Goal: Task Accomplishment & Management: Manage account settings

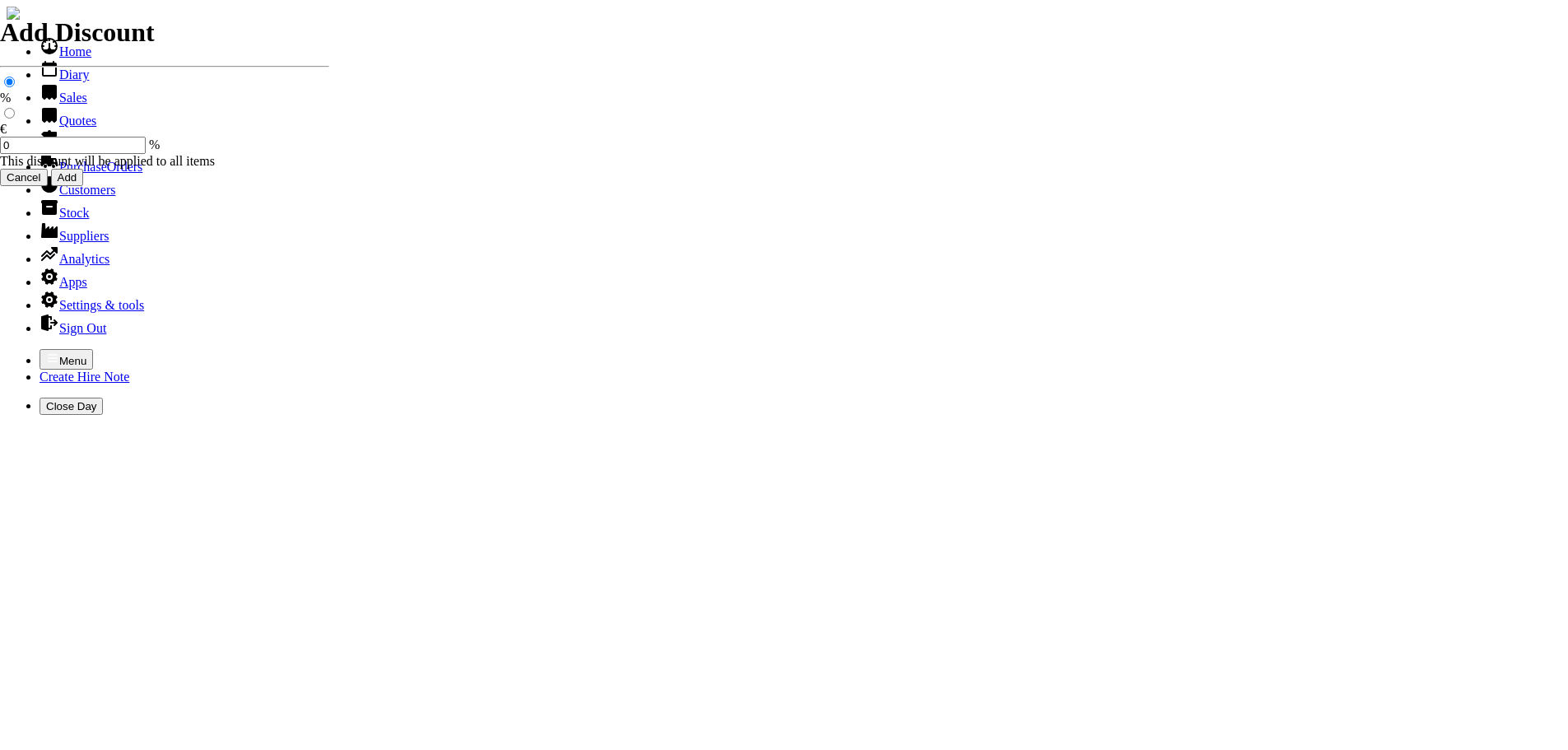
select select "HO"
click at [46, 352] on icon "button" at bounding box center [52, 358] width 13 height 13
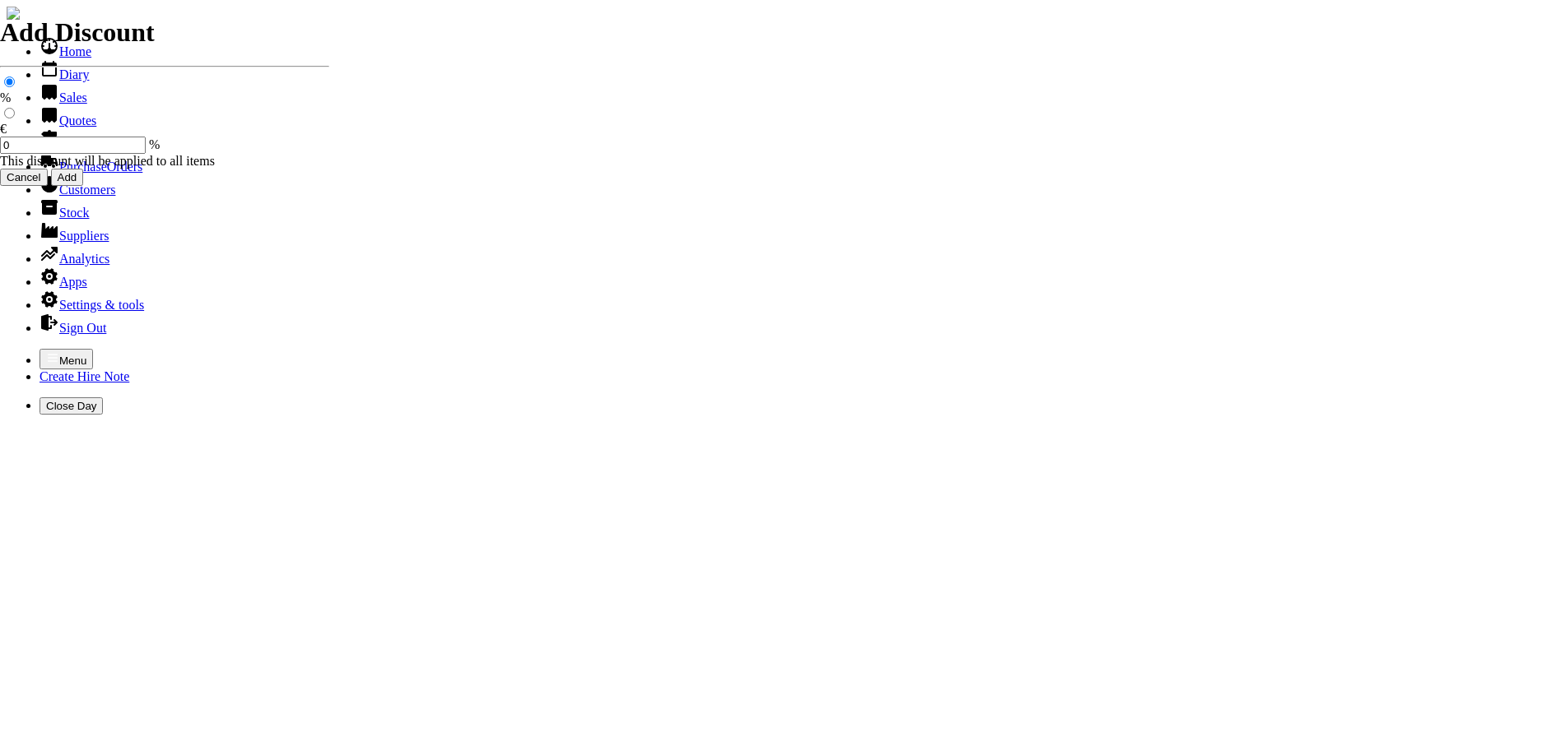
click at [66, 197] on link "Customers" at bounding box center [77, 190] width 76 height 14
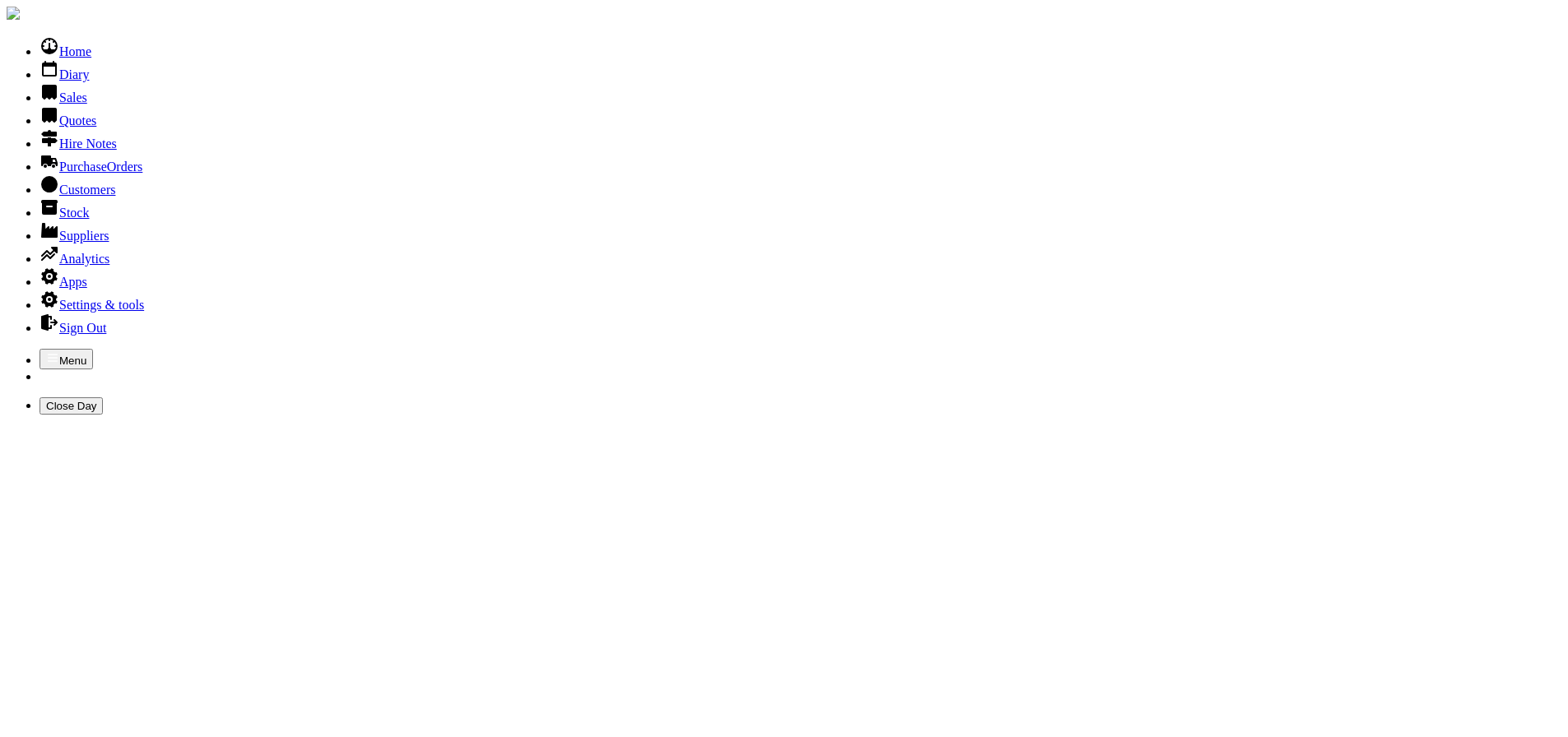
type input "kildare county"
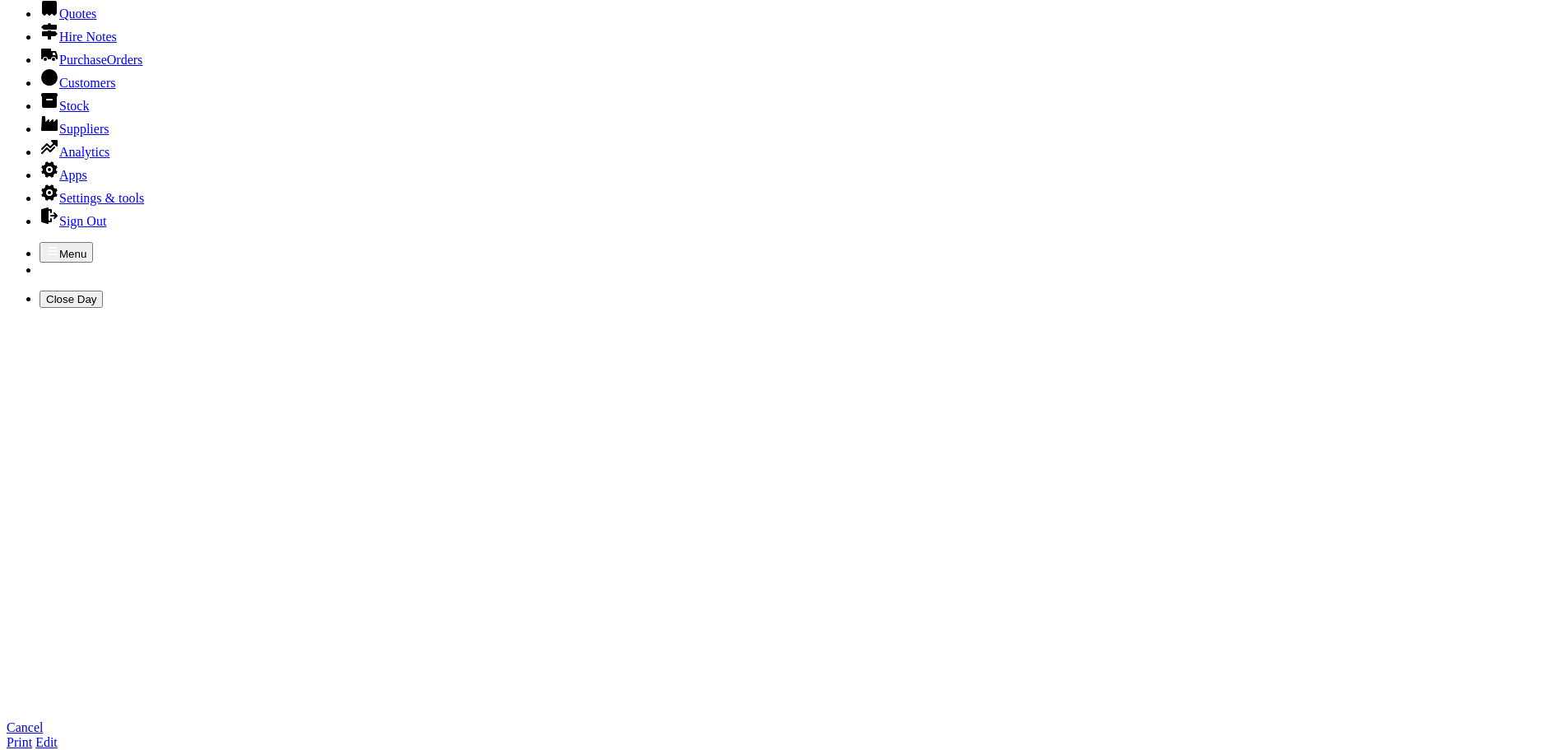
scroll to position [329, 0]
